Goal: Task Accomplishment & Management: Manage account settings

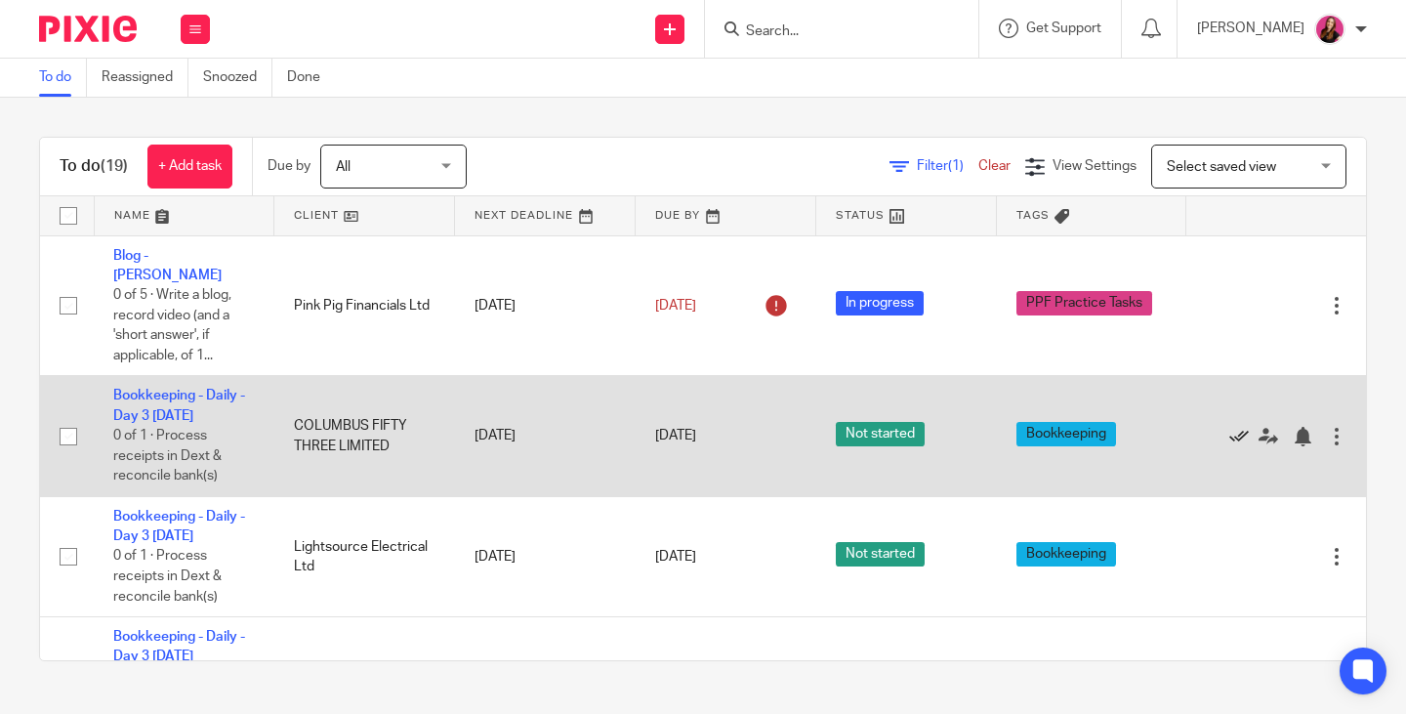
click at [1229, 427] on icon at bounding box center [1239, 437] width 20 height 20
